Goal: Transaction & Acquisition: Purchase product/service

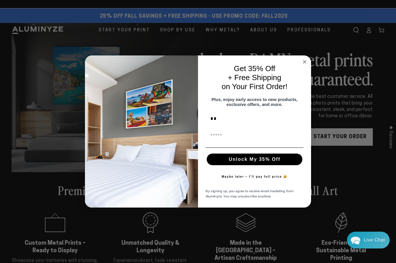
type input "*"
type input "********"
type input "*****"
type input "**********"
click at [272, 160] on button "Unlock My 35% Off" at bounding box center [255, 159] width 96 height 12
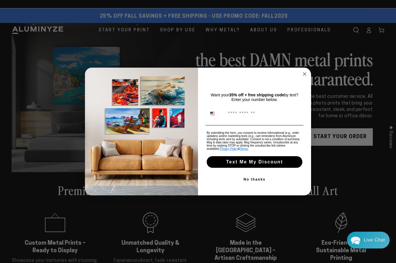
type input "**********"
click at [246, 181] on button "No thanks" at bounding box center [254, 179] width 98 height 12
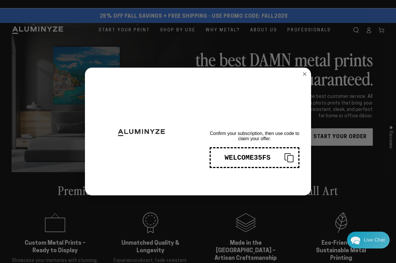
click at [308, 74] on circle "Close dialog" at bounding box center [304, 74] width 7 height 7
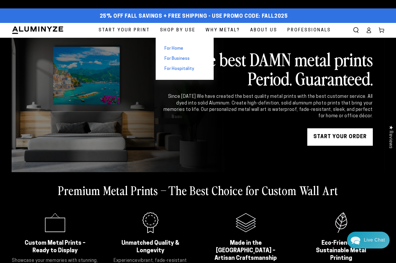
click at [176, 48] on span "For Home" at bounding box center [173, 49] width 19 height 6
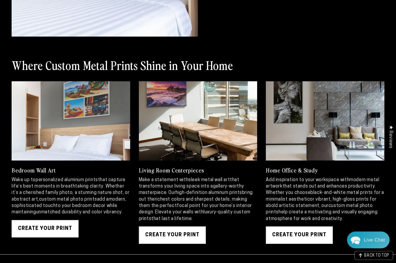
scroll to position [536, 0]
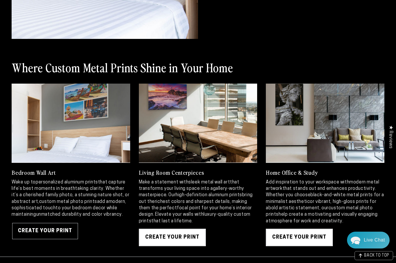
click at [66, 238] on link "Create Your Print" at bounding box center [45, 230] width 67 height 17
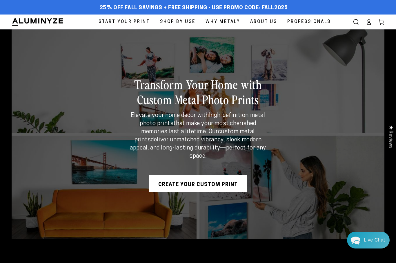
click at [135, 24] on span "Start Your Print" at bounding box center [124, 22] width 51 height 8
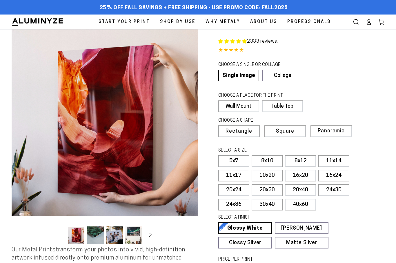
select select "**********"
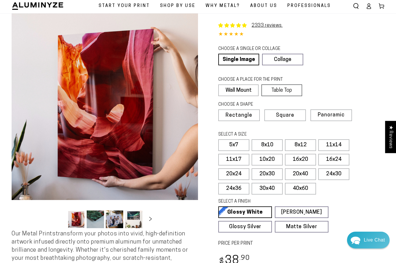
scroll to position [17, 0]
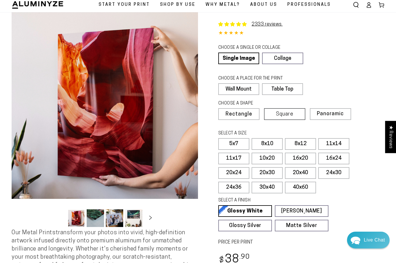
click at [292, 114] on span "Square" at bounding box center [284, 114] width 17 height 5
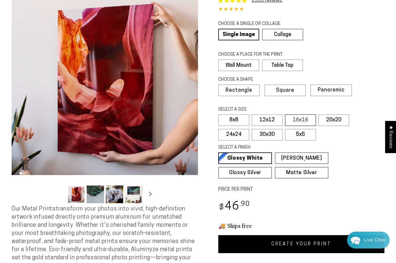
scroll to position [41, 0]
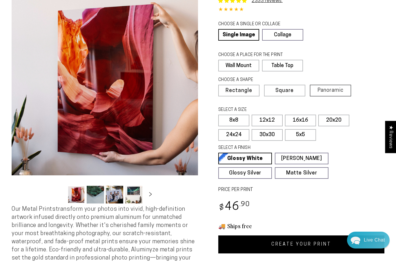
click at [335, 88] on span "Panoramic" at bounding box center [330, 91] width 26 height 6
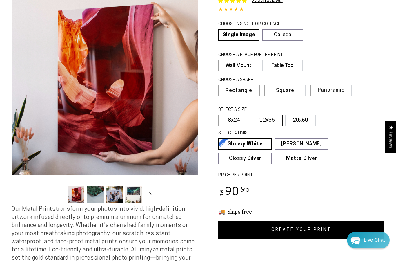
click at [274, 118] on label "12x36" at bounding box center [267, 120] width 31 height 12
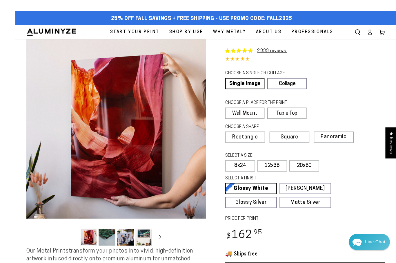
scroll to position [5, 0]
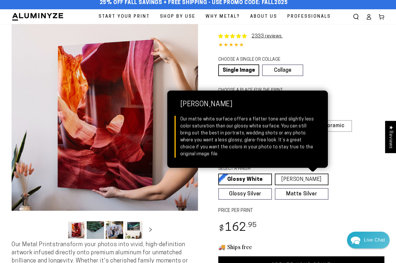
click at [308, 181] on link "Matte White Matte White Our matte white surface offers a flatter tone and sligh…" at bounding box center [302, 179] width 54 height 12
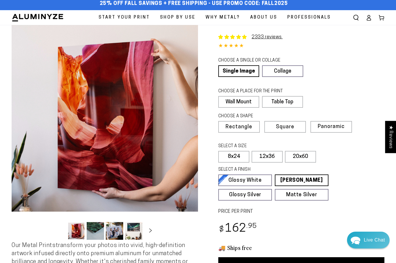
scroll to position [0, 0]
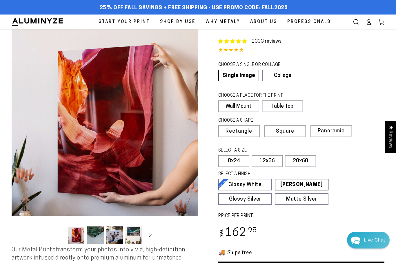
click at [129, 22] on span "Start Your Print" at bounding box center [124, 22] width 51 height 8
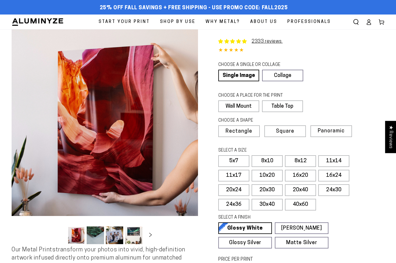
select select "**********"
click at [283, 134] on label "Square" at bounding box center [284, 131] width 41 height 12
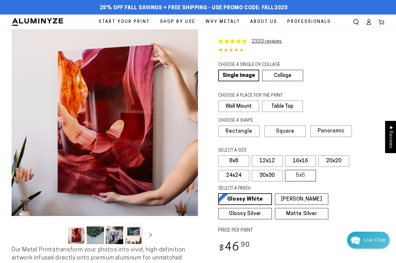
click at [304, 176] on label "5x5" at bounding box center [300, 176] width 31 height 12
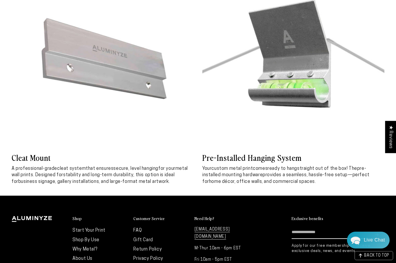
scroll to position [2510, 0]
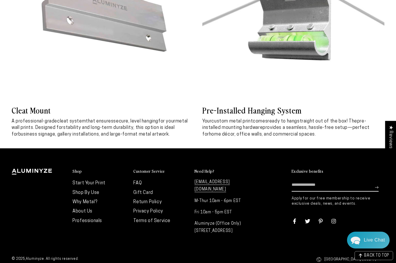
click at [136, 181] on link "FAQ" at bounding box center [137, 183] width 8 height 5
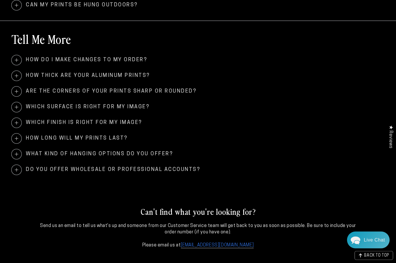
scroll to position [507, 0]
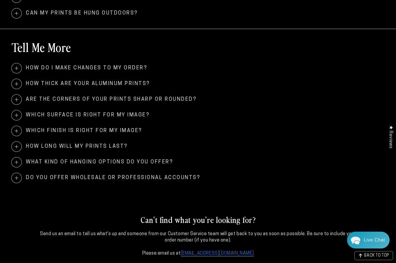
click at [19, 177] on span at bounding box center [17, 178] width 10 height 10
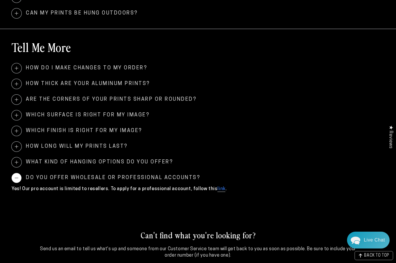
click at [21, 147] on span at bounding box center [17, 146] width 10 height 10
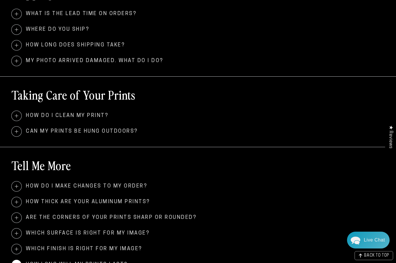
scroll to position [388, 0]
